Goal: Transaction & Acquisition: Register for event/course

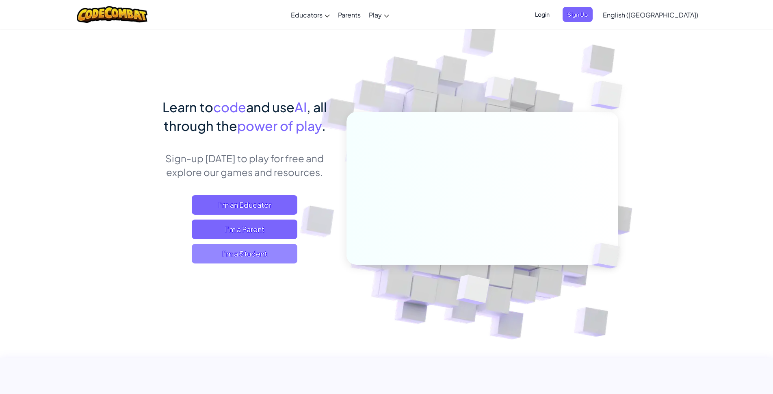
click at [277, 247] on span "I'm a Student" at bounding box center [245, 253] width 106 height 19
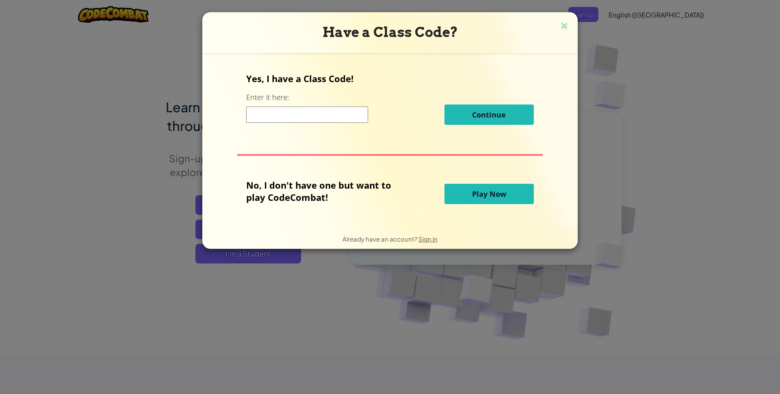
click at [283, 120] on input at bounding box center [307, 114] width 122 height 16
click at [485, 195] on span "Play Now" at bounding box center [489, 194] width 34 height 10
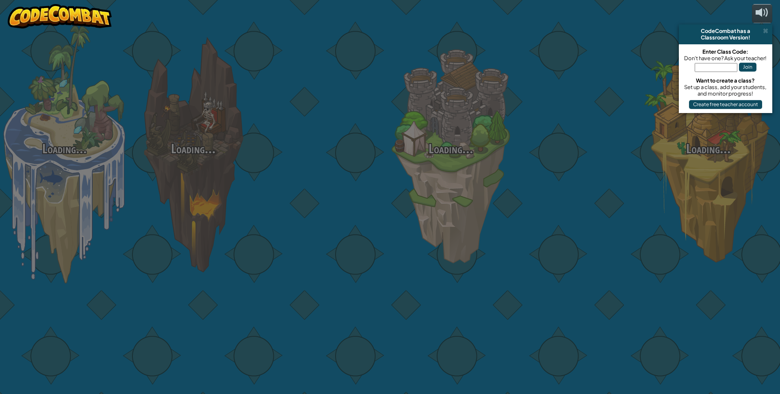
click at [489, 106] on div "Loading... Loading... Loading... Loading... Loading... Loading... Loading..." at bounding box center [390, 197] width 780 height 394
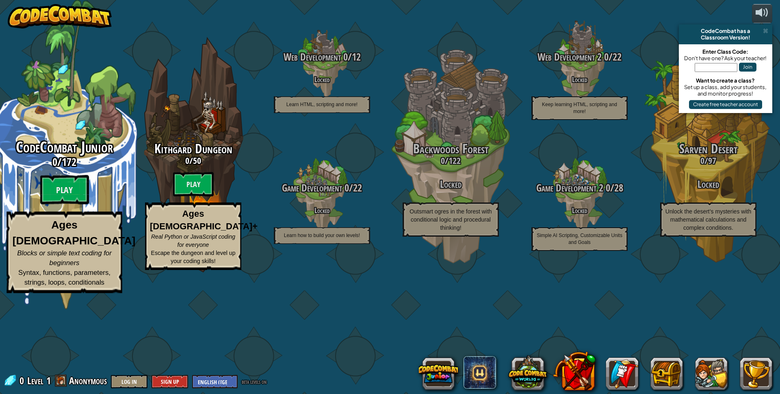
click at [71, 169] on span "172" at bounding box center [69, 161] width 15 height 15
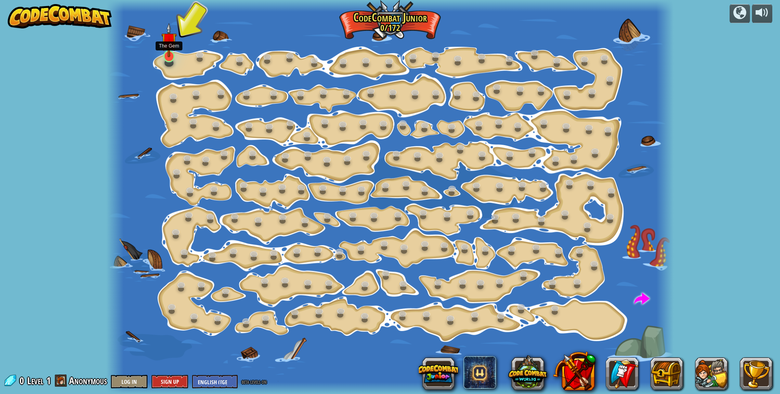
click at [172, 50] on img at bounding box center [168, 40] width 15 height 35
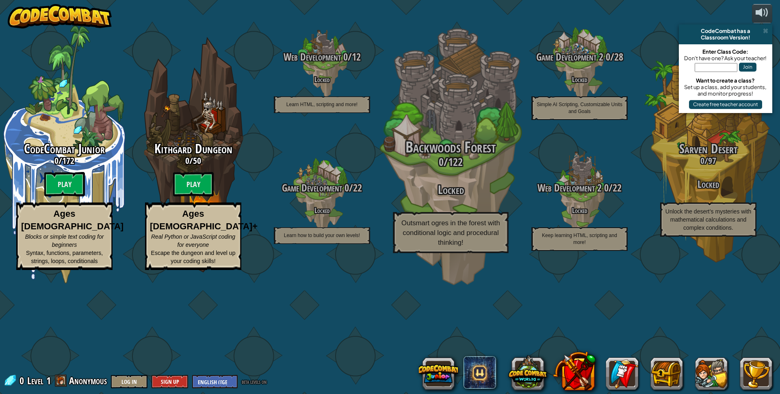
click at [471, 226] on div "Backwoods Forest 0 / 122 Locked Outsmart ogres in the forest with conditional l…" at bounding box center [450, 196] width 154 height 114
click at [455, 169] on span "122" at bounding box center [455, 161] width 15 height 15
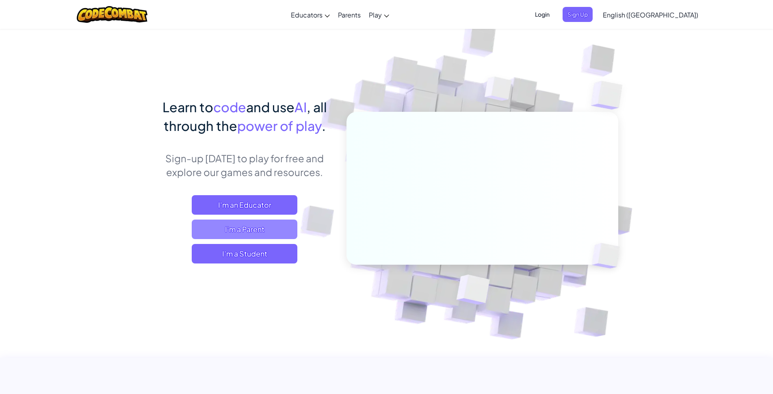
click at [231, 226] on span "I'm a Parent" at bounding box center [245, 228] width 106 height 19
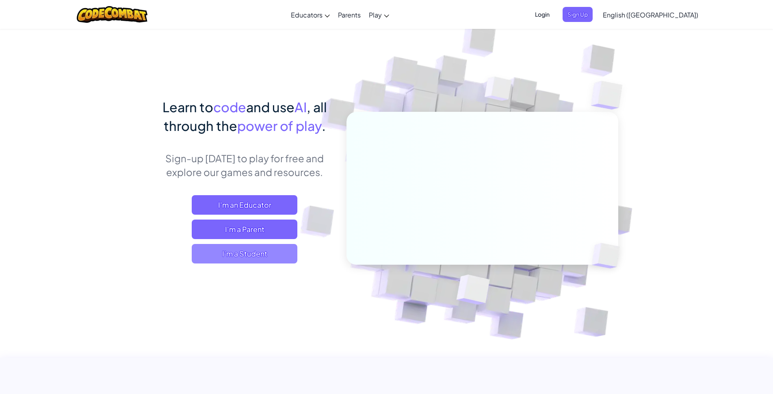
click at [240, 252] on span "I'm a Student" at bounding box center [245, 253] width 106 height 19
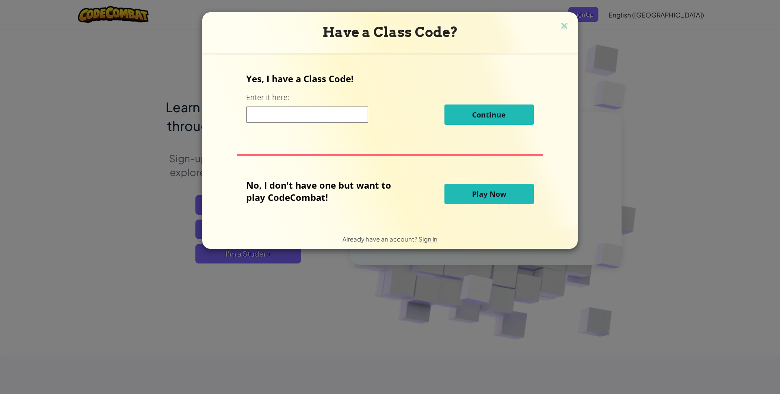
click at [314, 119] on input at bounding box center [307, 114] width 122 height 16
click at [483, 113] on span "Continue" at bounding box center [489, 115] width 34 height 10
click at [474, 115] on span "Continue" at bounding box center [489, 115] width 34 height 10
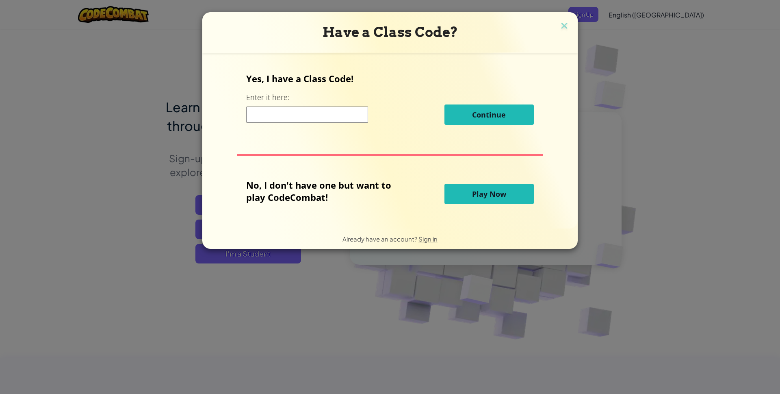
drag, startPoint x: 319, startPoint y: 118, endPoint x: 387, endPoint y: 106, distance: 68.4
click at [320, 117] on input at bounding box center [307, 114] width 122 height 16
click at [562, 26] on img at bounding box center [564, 26] width 11 height 12
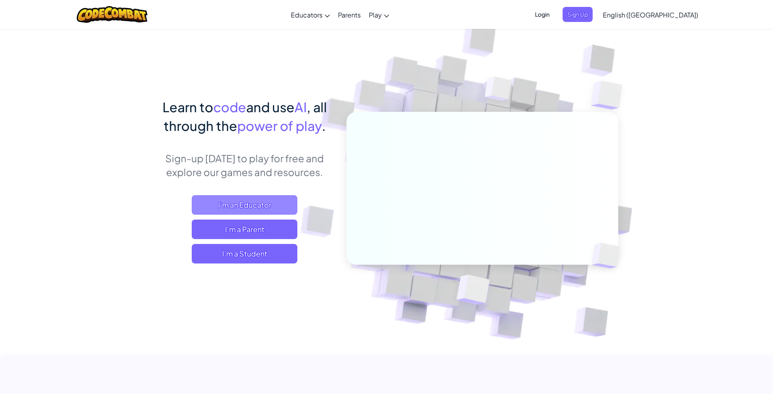
click at [234, 205] on span "I'm an Educator" at bounding box center [245, 204] width 106 height 19
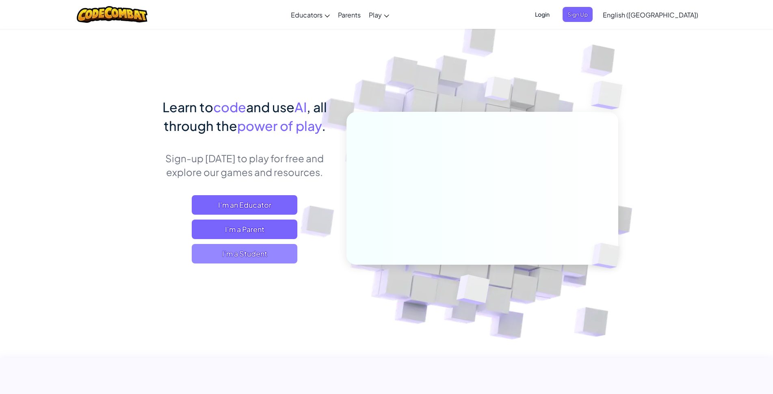
click at [241, 250] on span "I'm a Student" at bounding box center [245, 253] width 106 height 19
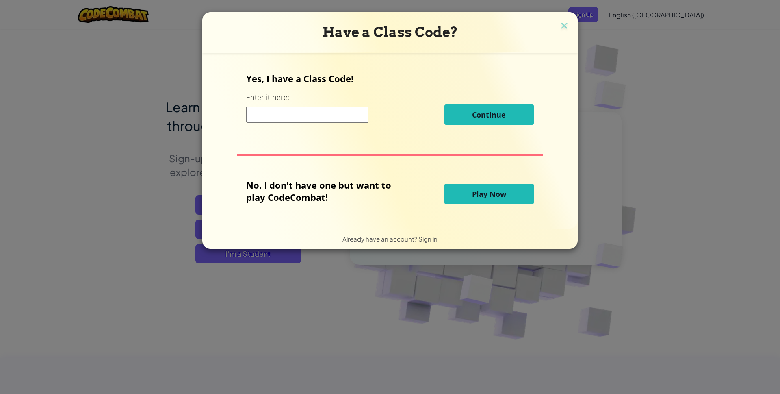
click at [565, 19] on div "Have a Class Code?" at bounding box center [389, 32] width 375 height 41
click at [565, 25] on img at bounding box center [564, 26] width 11 height 12
